Goal: Find specific page/section: Find specific page/section

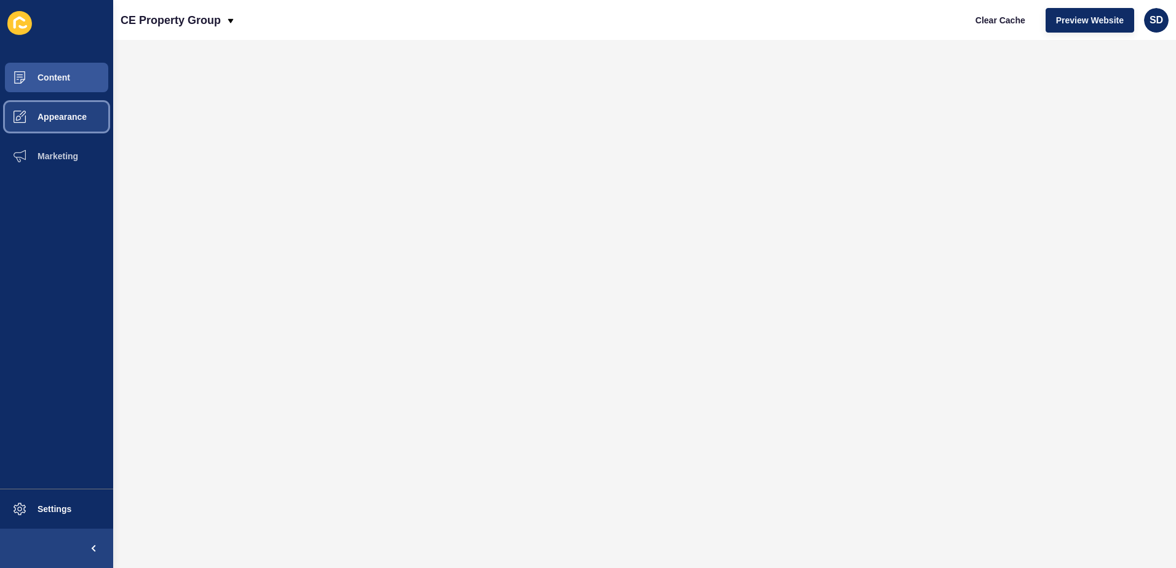
click at [47, 112] on span "Appearance" at bounding box center [42, 117] width 89 height 10
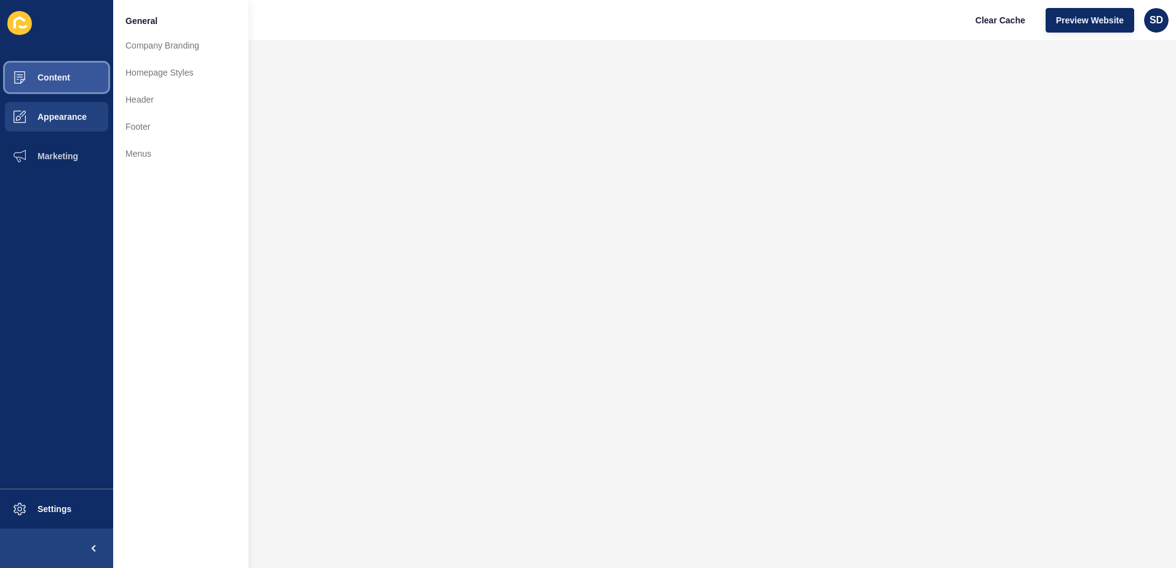
click at [66, 77] on span "Content" at bounding box center [34, 78] width 72 height 10
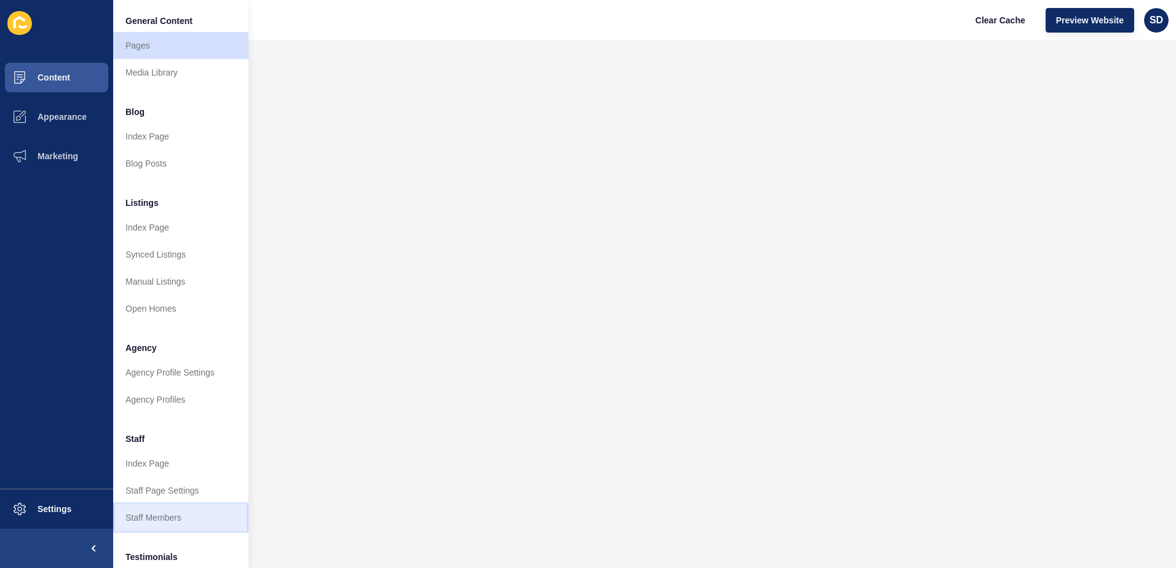
click at [179, 517] on link "Staff Members" at bounding box center [180, 517] width 135 height 27
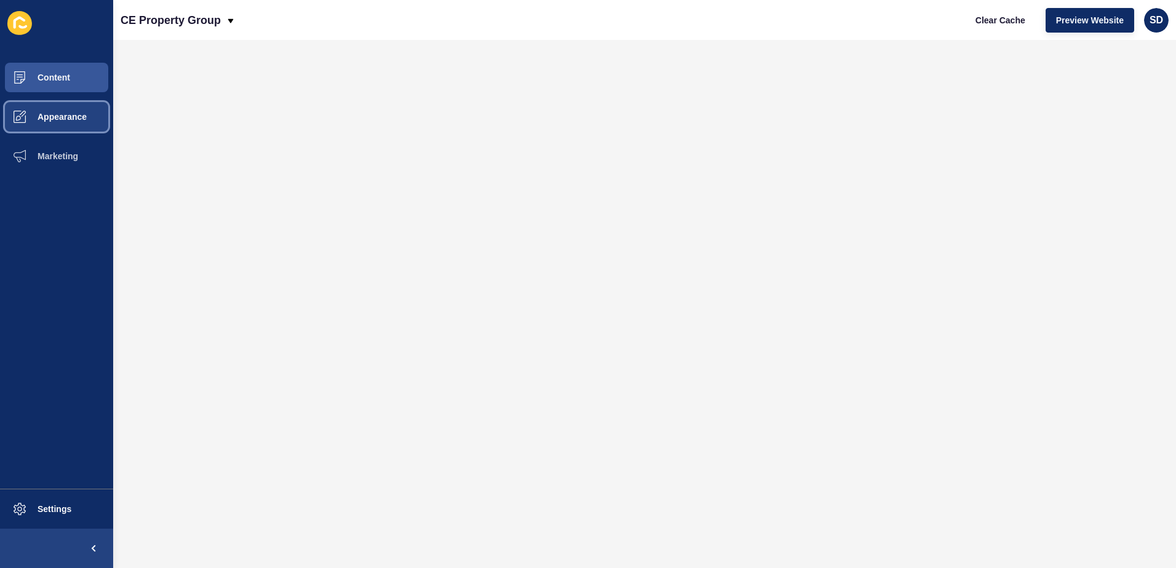
click at [62, 114] on span "Appearance" at bounding box center [42, 117] width 89 height 10
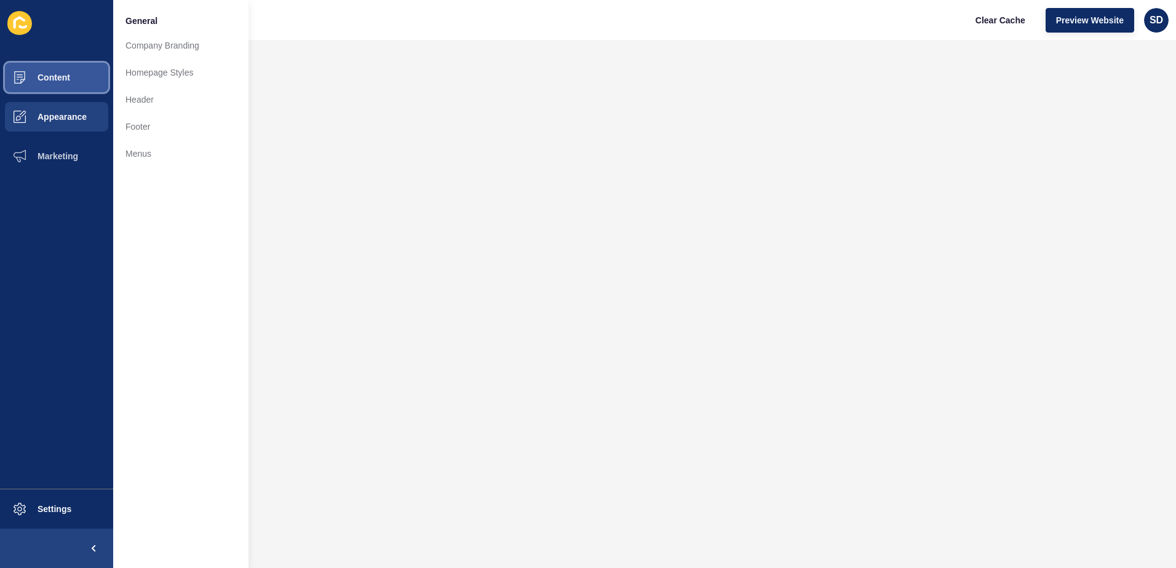
click at [65, 76] on span "Content" at bounding box center [34, 78] width 72 height 10
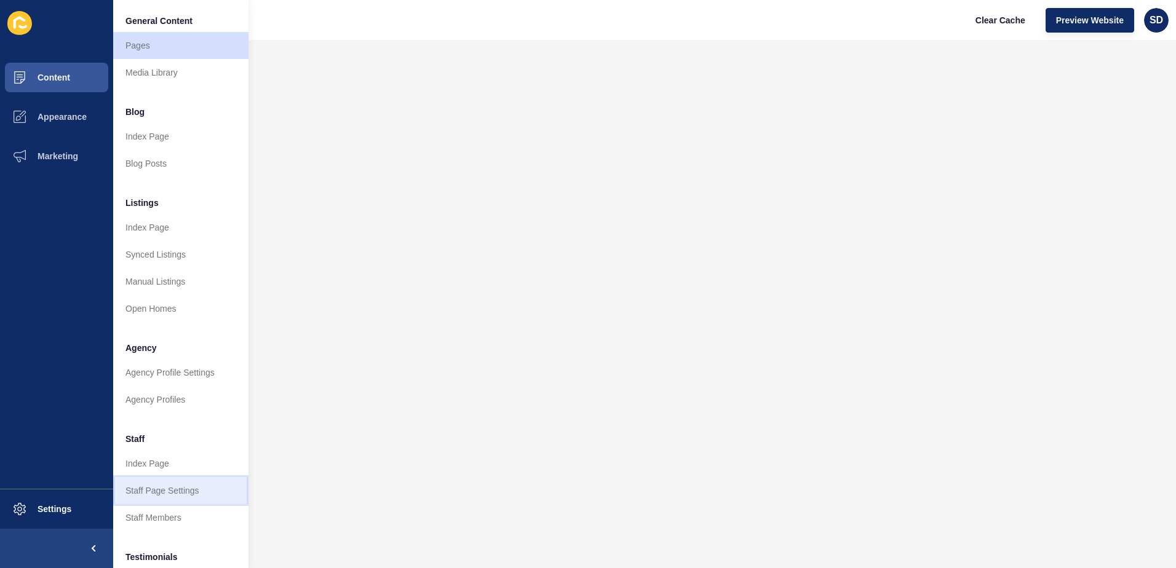
click at [177, 491] on link "Staff Page Settings" at bounding box center [180, 490] width 135 height 27
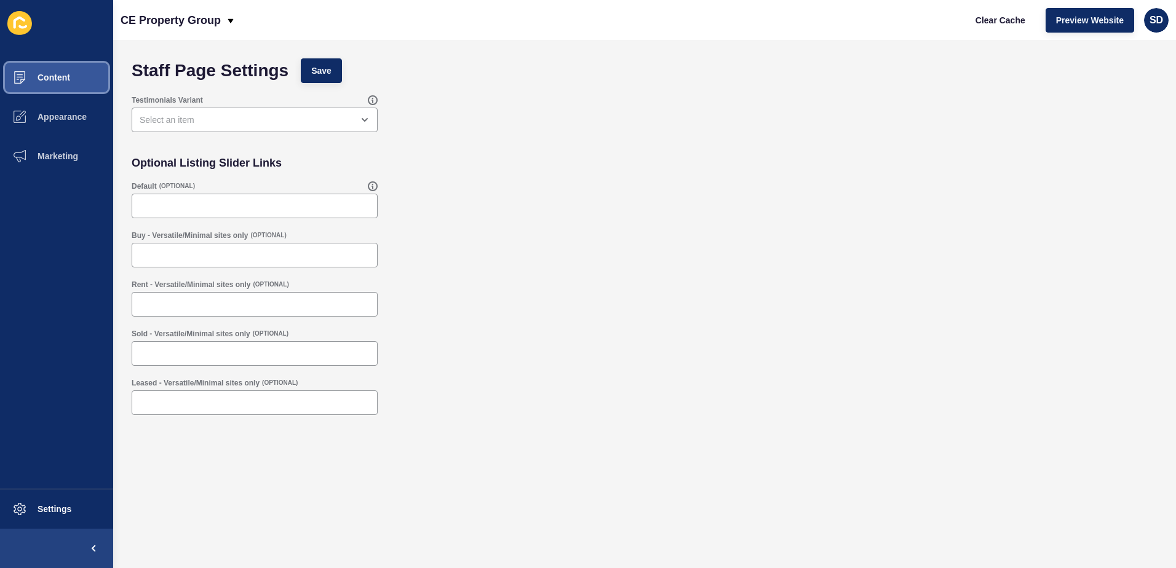
click at [54, 82] on button "Content" at bounding box center [56, 77] width 113 height 39
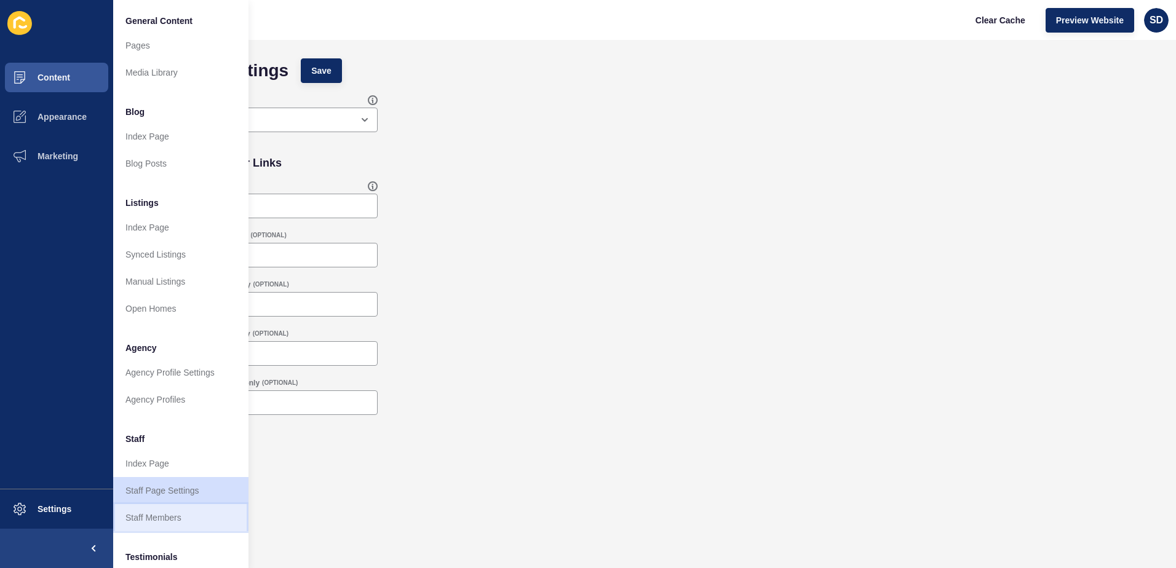
click at [196, 522] on link "Staff Members" at bounding box center [180, 517] width 135 height 27
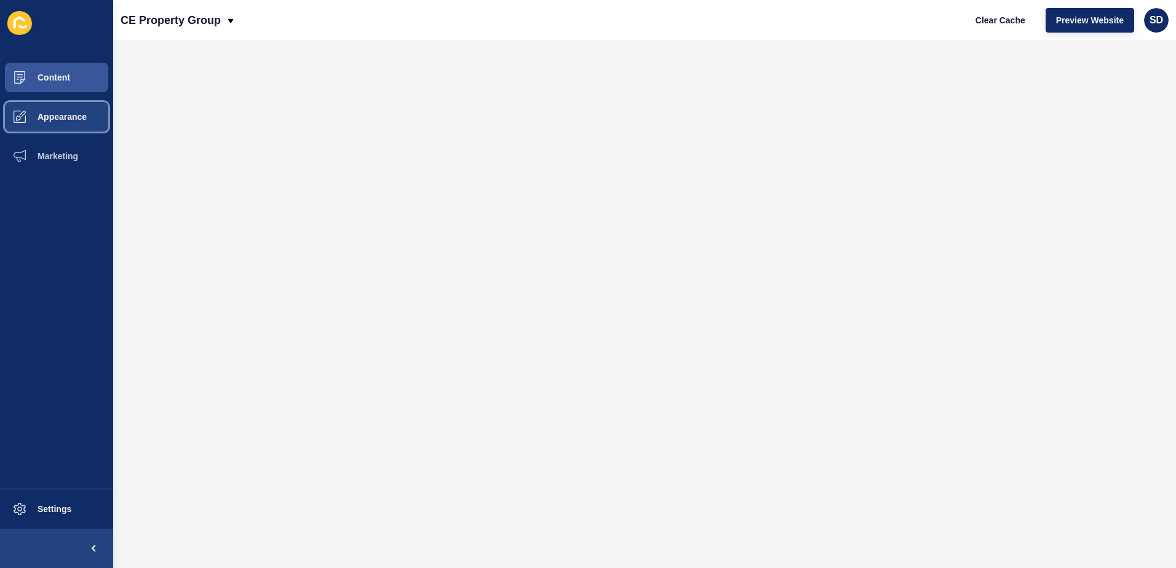
click at [55, 108] on button "Appearance" at bounding box center [56, 116] width 113 height 39
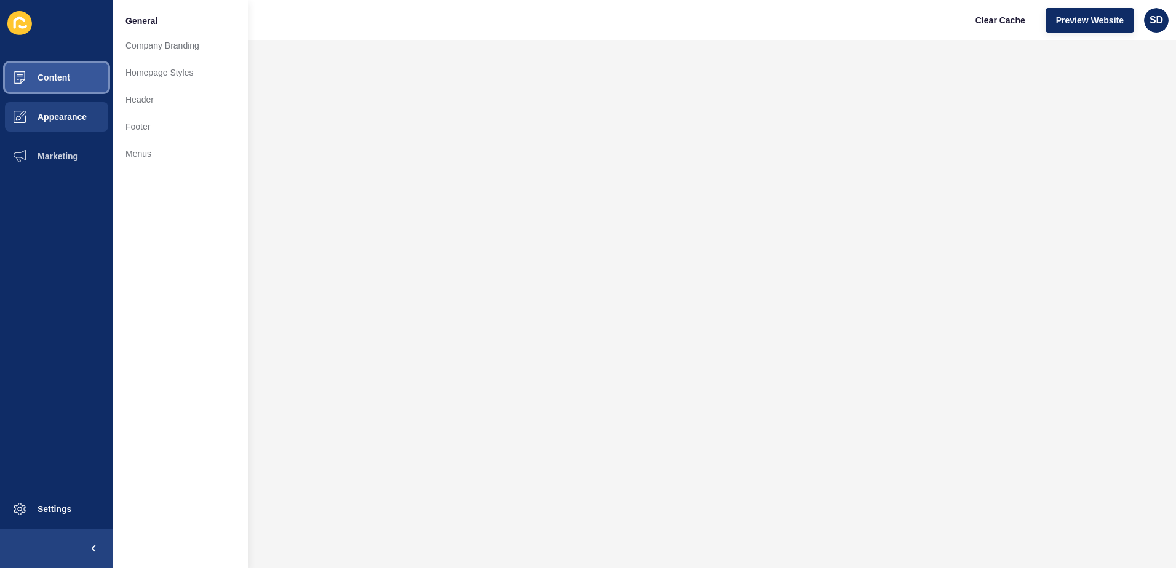
click at [71, 85] on button "Content" at bounding box center [56, 77] width 113 height 39
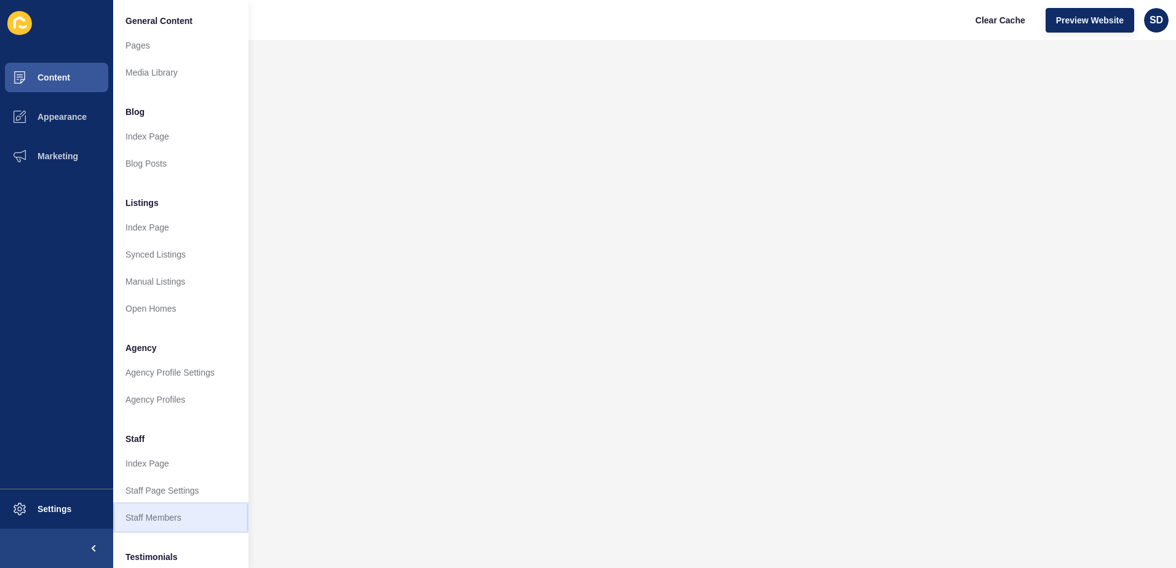
click at [167, 520] on link "Staff Members" at bounding box center [180, 517] width 135 height 27
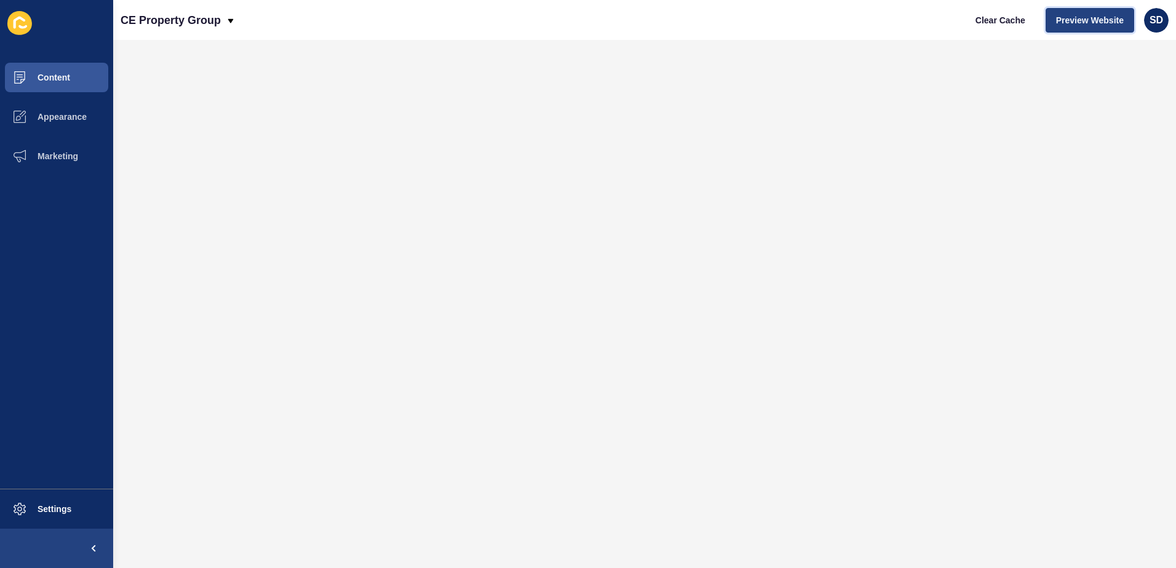
click at [1063, 18] on span "Preview Website" at bounding box center [1090, 20] width 68 height 12
